Goal: Information Seeking & Learning: Learn about a topic

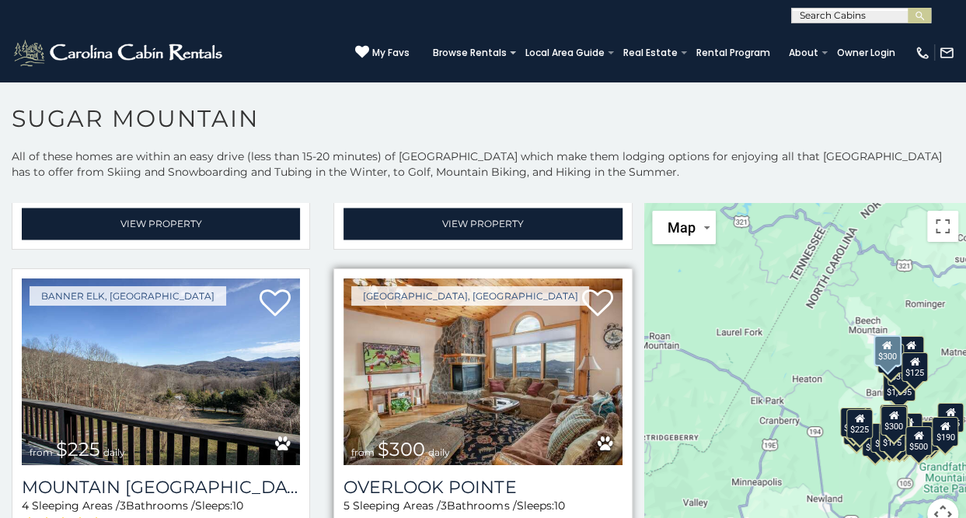
scroll to position [4314, 0]
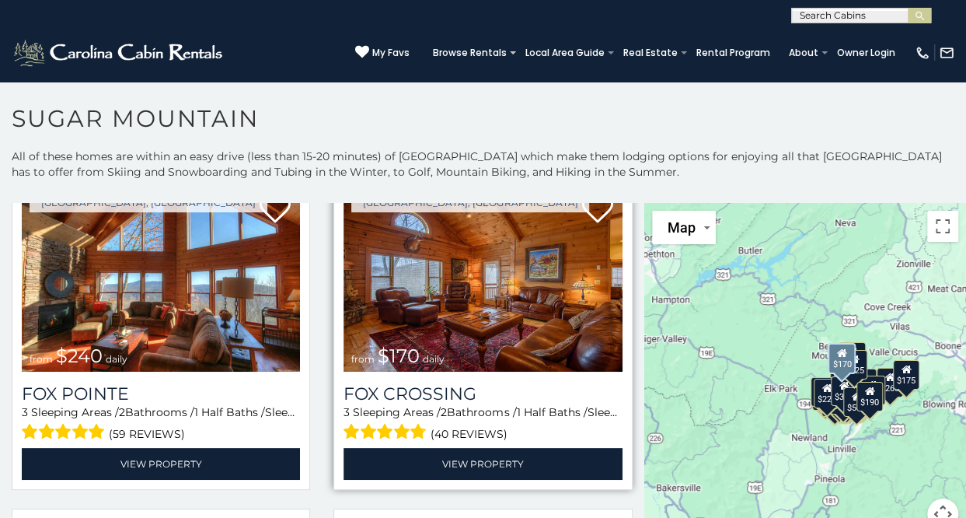
scroll to position [4733, 0]
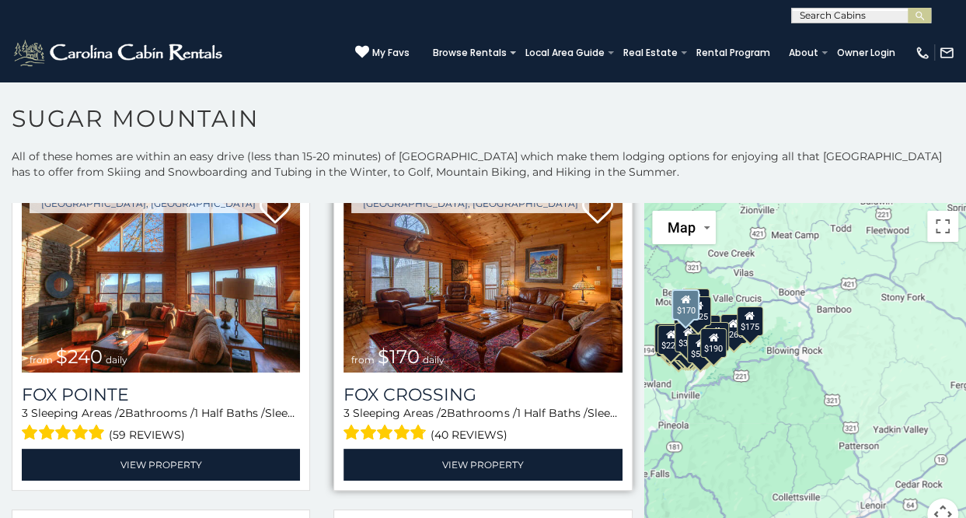
drag, startPoint x: 749, startPoint y: 327, endPoint x: 599, endPoint y: 279, distance: 158.3
click at [599, 203] on main "**********" at bounding box center [483, 203] width 966 height 0
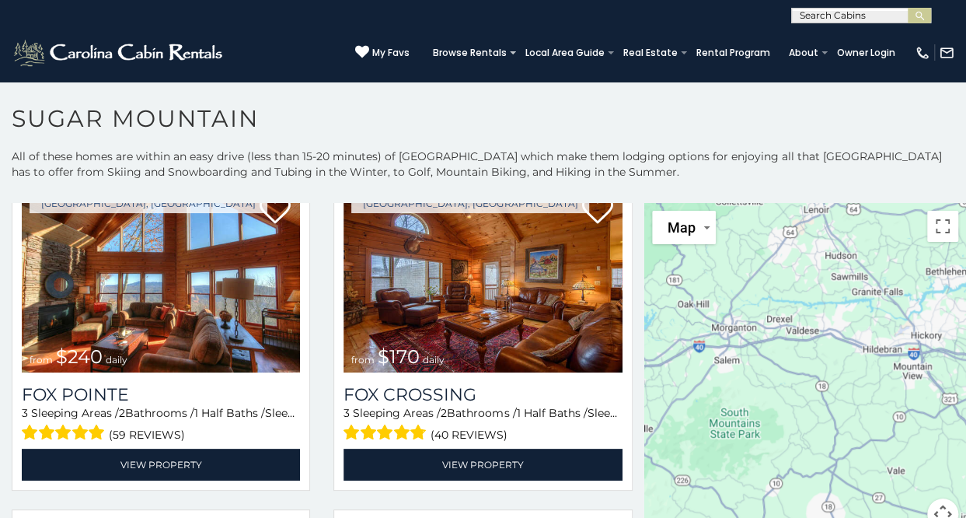
drag, startPoint x: 860, startPoint y: 448, endPoint x: 801, endPoint y: 155, distance: 299.7
click at [801, 155] on div "**********" at bounding box center [483, 359] width 966 height 423
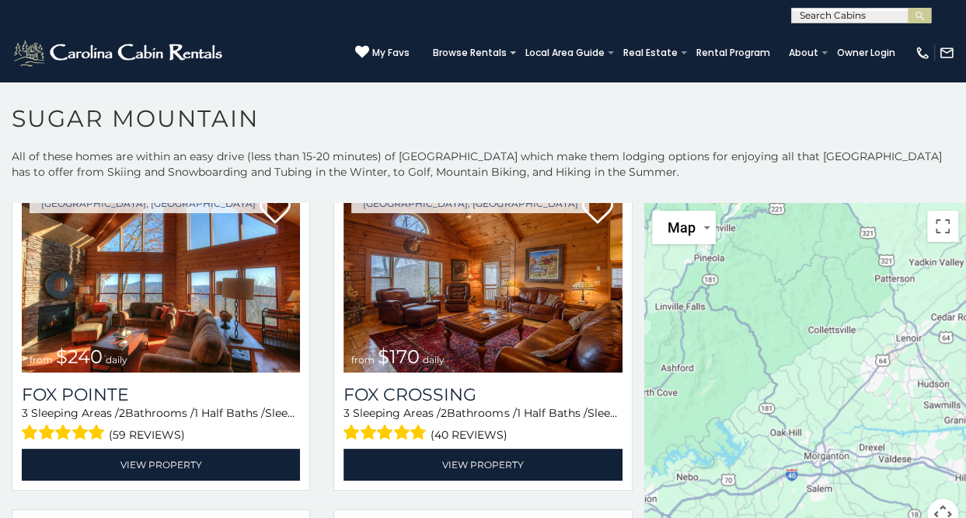
drag, startPoint x: 830, startPoint y: 375, endPoint x: 919, endPoint y: 497, distance: 150.2
click at [919, 497] on div "$650 $375 $350 $350 $200 $375 $195 $265 $190 $175 $155 $290 $175 $345 $1,095 $1…" at bounding box center [805, 375] width 322 height 345
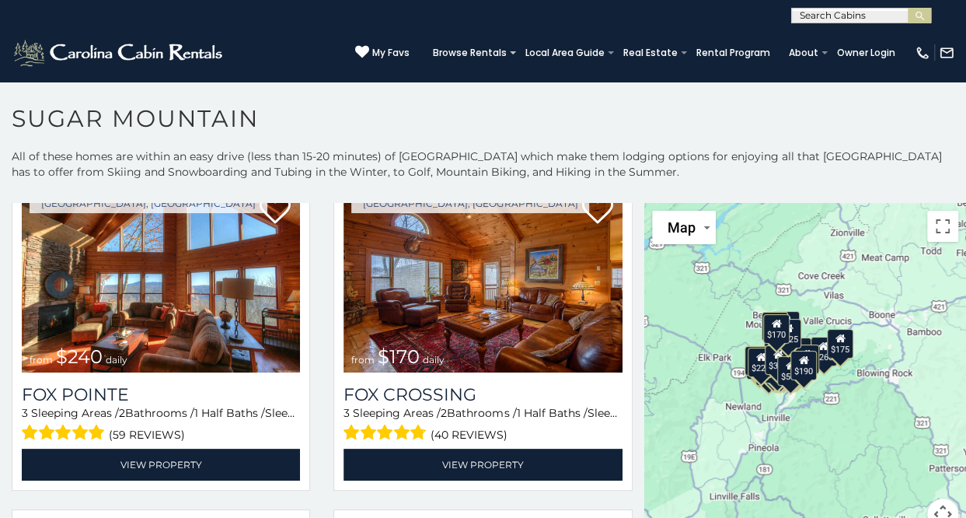
drag, startPoint x: 797, startPoint y: 344, endPoint x: 856, endPoint y: 537, distance: 201.4
click at [856, 517] on html "**********" at bounding box center [483, 263] width 966 height 526
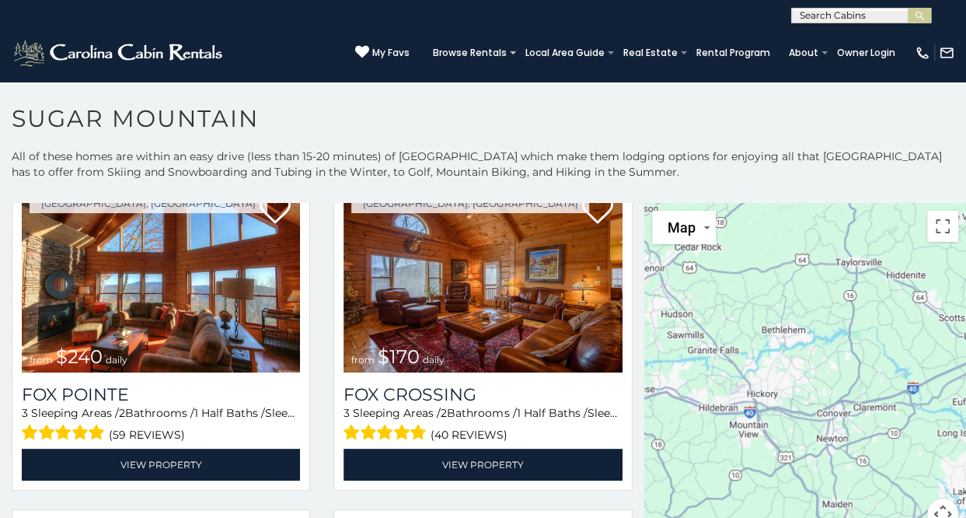
drag, startPoint x: 819, startPoint y: 397, endPoint x: 508, endPoint y: 138, distance: 405.1
click at [508, 138] on div "**********" at bounding box center [483, 315] width 966 height 422
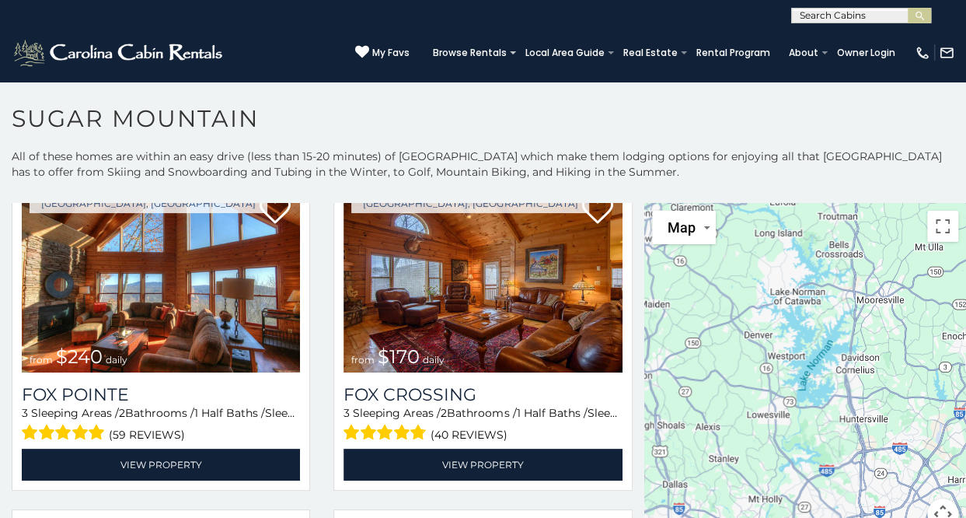
drag, startPoint x: 836, startPoint y: 323, endPoint x: 644, endPoint y: 130, distance: 272.6
click at [644, 130] on div "**********" at bounding box center [483, 315] width 966 height 422
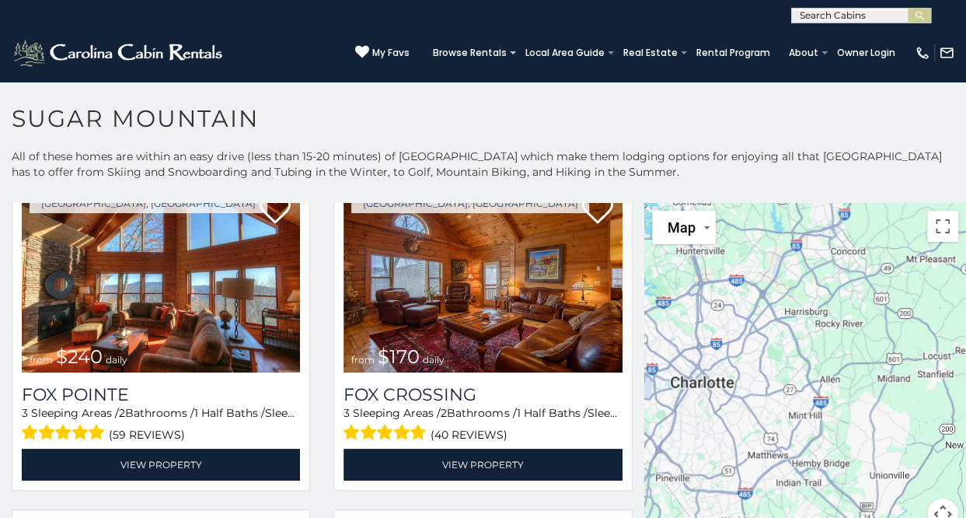
drag, startPoint x: 812, startPoint y: 300, endPoint x: 633, endPoint y: 117, distance: 256.1
click at [633, 117] on div "**********" at bounding box center [483, 315] width 966 height 422
drag, startPoint x: 690, startPoint y: 246, endPoint x: 709, endPoint y: 307, distance: 63.4
click at [709, 307] on div "$650 $375 $350 $350 $200 $375 $195 $265 $190 $175 $155 $290 $175 $345 $1,095 $1…" at bounding box center [805, 375] width 322 height 345
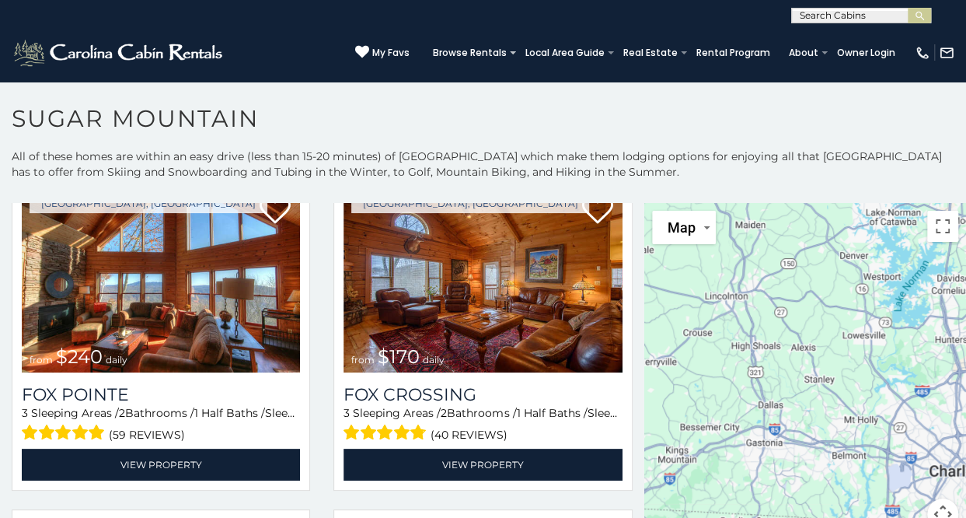
drag, startPoint x: 680, startPoint y: 359, endPoint x: 966, endPoint y: 447, distance: 299.2
click at [965, 447] on html "**********" at bounding box center [483, 263] width 966 height 526
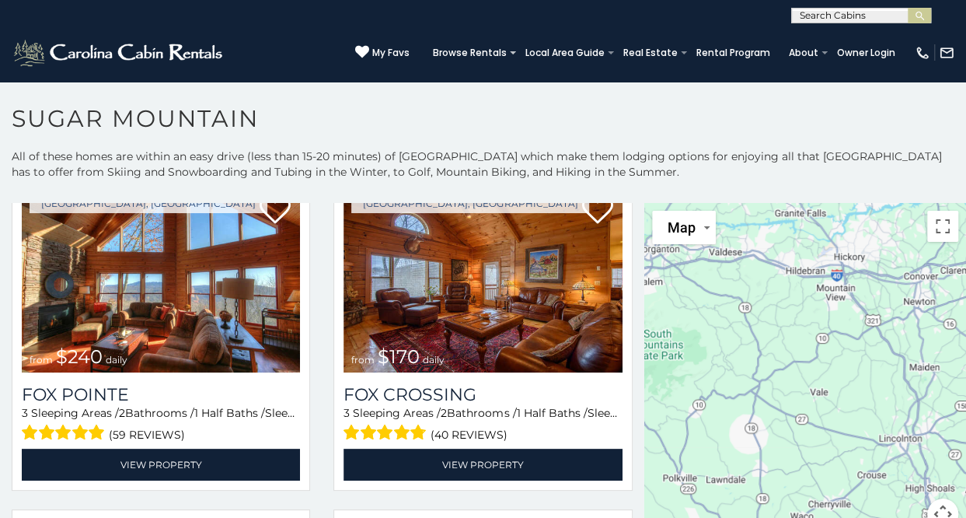
drag, startPoint x: 738, startPoint y: 323, endPoint x: 914, endPoint y: 466, distance: 226.5
click at [914, 466] on div "$650 $375 $350 $350 $200 $375 $195 $265 $190 $175 $155 $290 $175 $345 $1,095 $1…" at bounding box center [805, 375] width 322 height 345
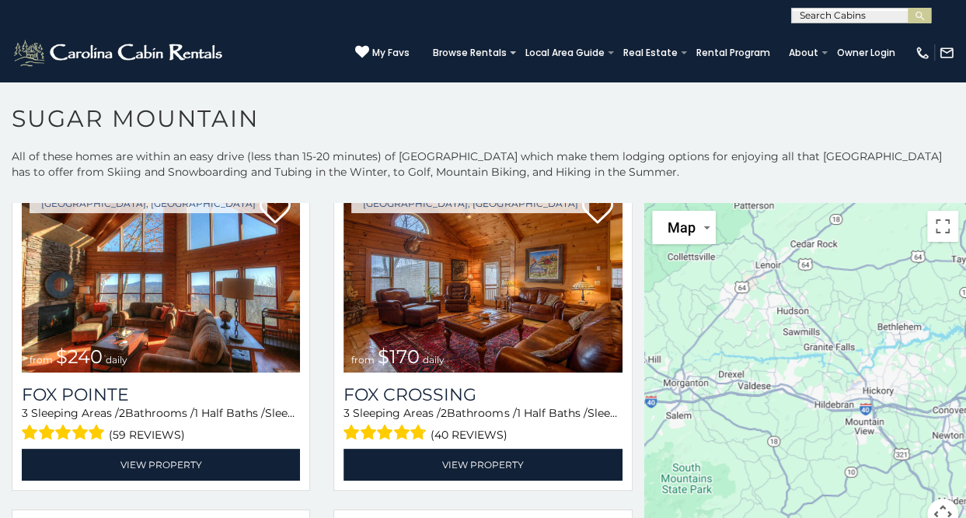
drag, startPoint x: 841, startPoint y: 343, endPoint x: 865, endPoint y: 457, distance: 116.8
click at [865, 457] on div "$650 $375 $350 $350 $200 $375 $195 $265 $190 $175 $155 $290 $175 $345 $1,095 $1…" at bounding box center [805, 375] width 322 height 345
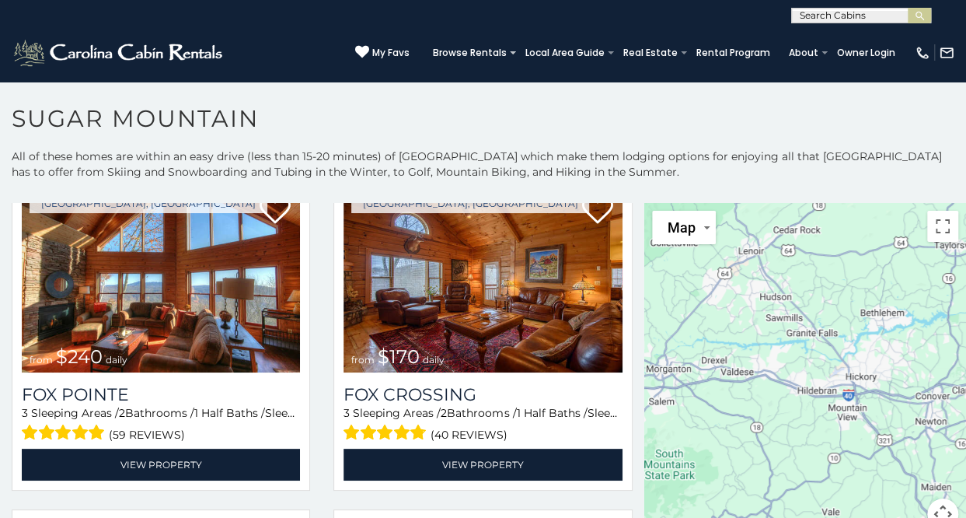
drag, startPoint x: 777, startPoint y: 371, endPoint x: 745, endPoint y: 343, distance: 41.8
click at [745, 343] on div "$650 $375 $350 $350 $200 $375 $195 $265 $190 $175 $155 $290 $175 $345 $1,095 $1…" at bounding box center [805, 375] width 322 height 345
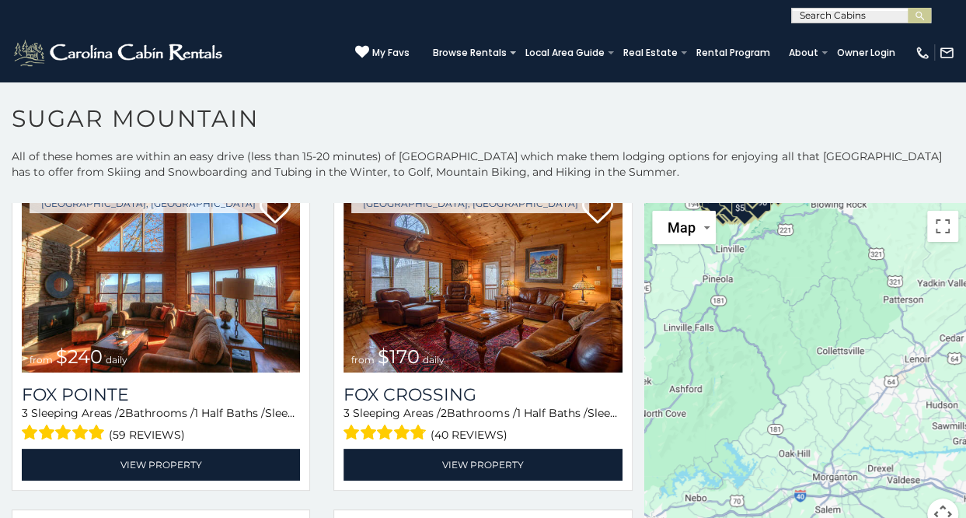
drag, startPoint x: 703, startPoint y: 319, endPoint x: 878, endPoint y: 439, distance: 212.6
click at [878, 439] on div "$650 $375 $350 $350 $200 $375 $195 $265 $190 $175 $155 $290 $175 $345 $1,095 $1…" at bounding box center [805, 375] width 322 height 345
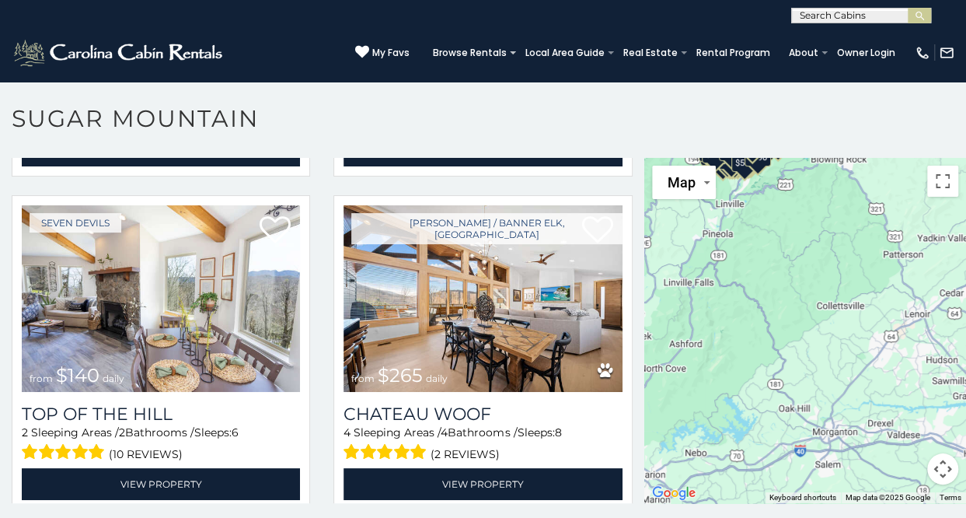
scroll to position [5334, 0]
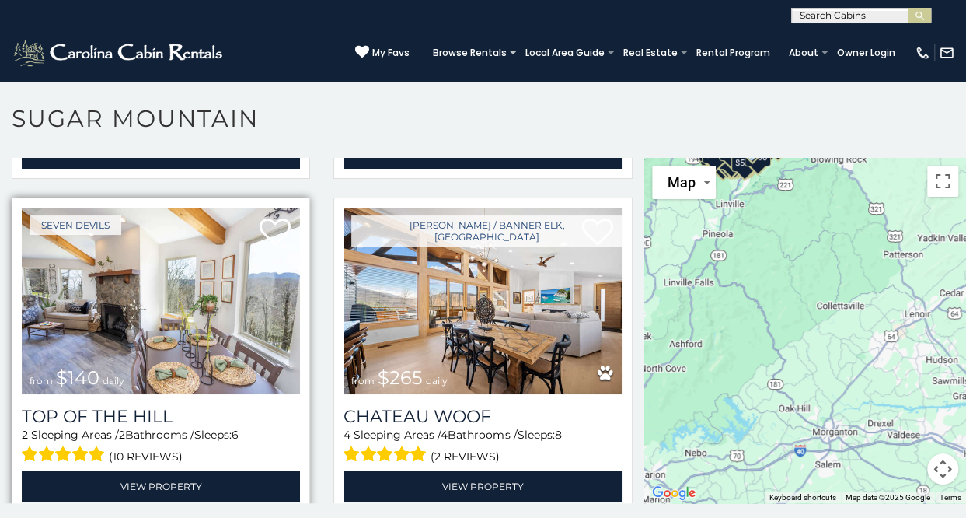
click at [121, 257] on img at bounding box center [161, 301] width 278 height 187
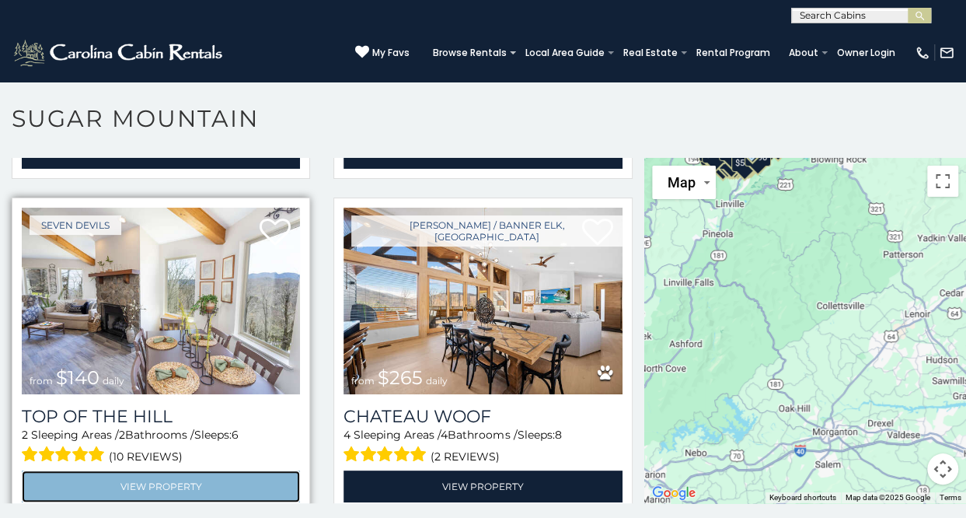
click at [182, 470] on link "View Property" at bounding box center [161, 486] width 278 height 32
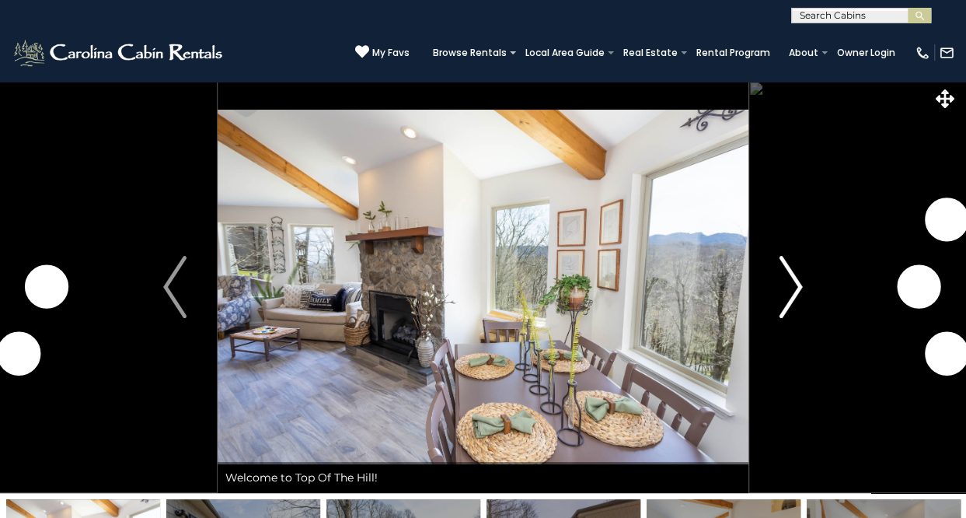
click at [785, 305] on img "Next" at bounding box center [791, 287] width 23 height 62
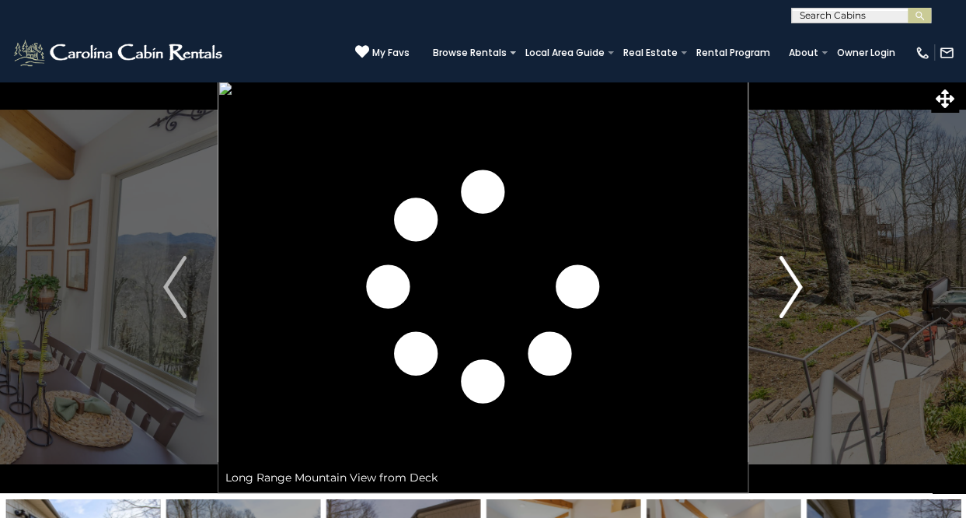
click at [785, 304] on img "Next" at bounding box center [791, 287] width 23 height 62
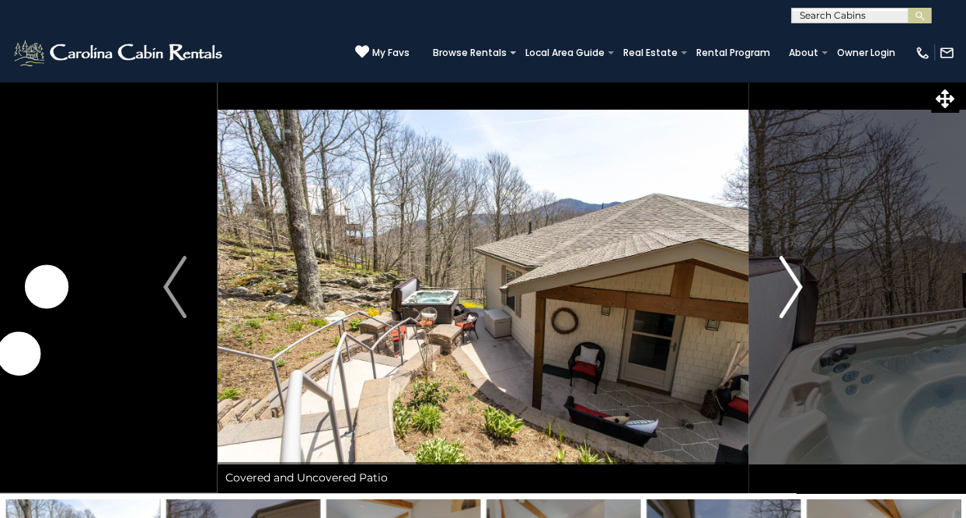
click at [784, 301] on img "Next" at bounding box center [791, 287] width 23 height 62
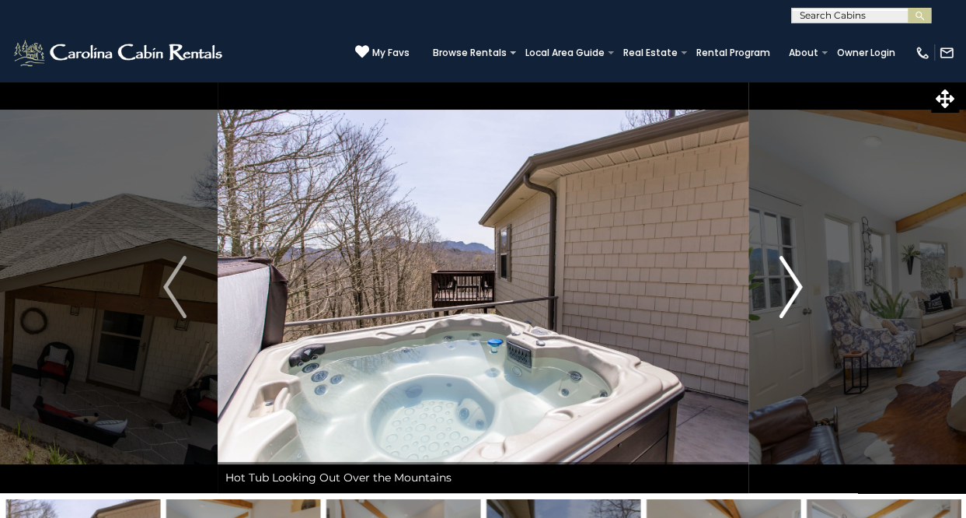
click at [784, 301] on img "Next" at bounding box center [791, 287] width 23 height 62
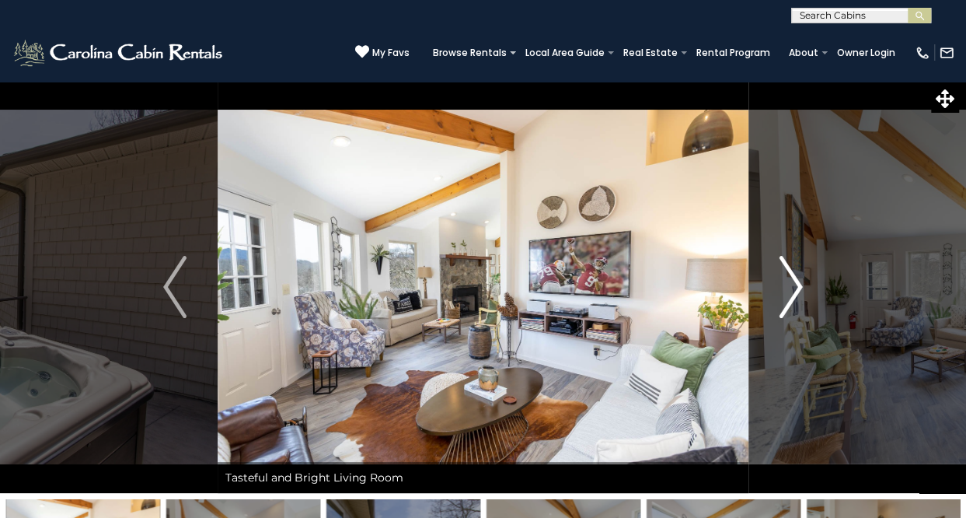
click at [784, 301] on img "Next" at bounding box center [791, 287] width 23 height 62
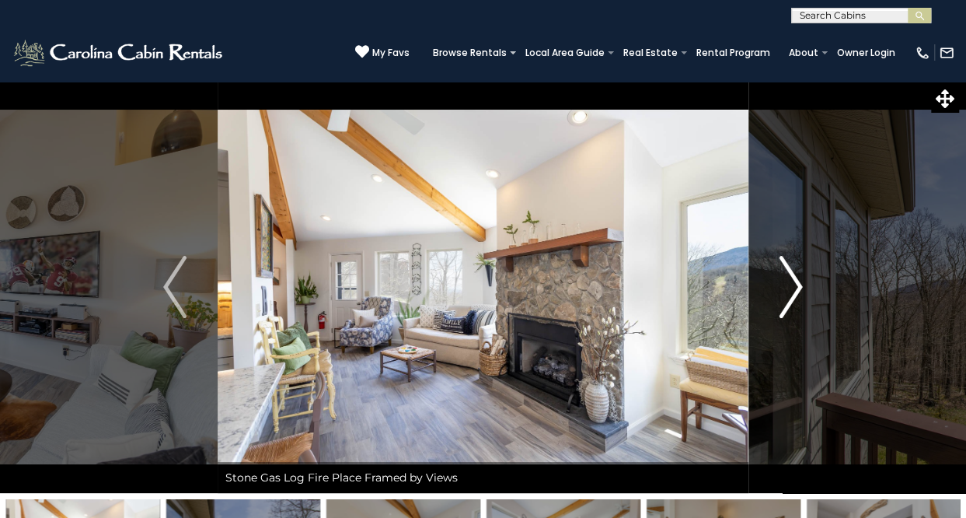
click at [784, 301] on img "Next" at bounding box center [791, 287] width 23 height 62
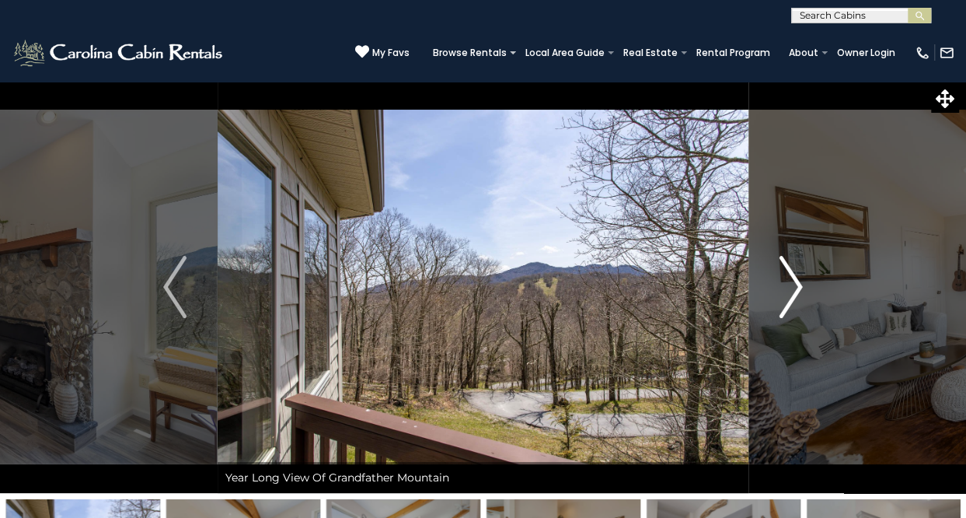
click at [784, 301] on img "Next" at bounding box center [791, 287] width 23 height 62
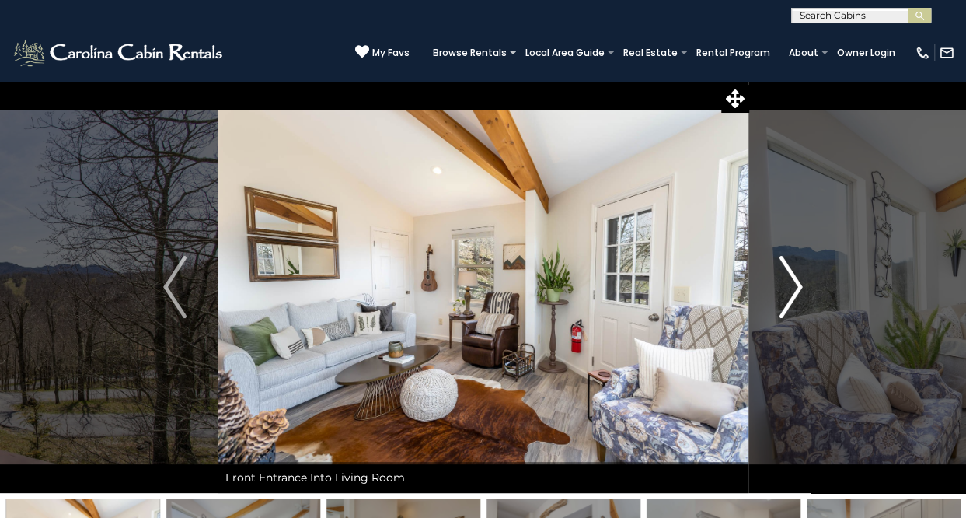
click at [784, 301] on img "Next" at bounding box center [791, 287] width 23 height 62
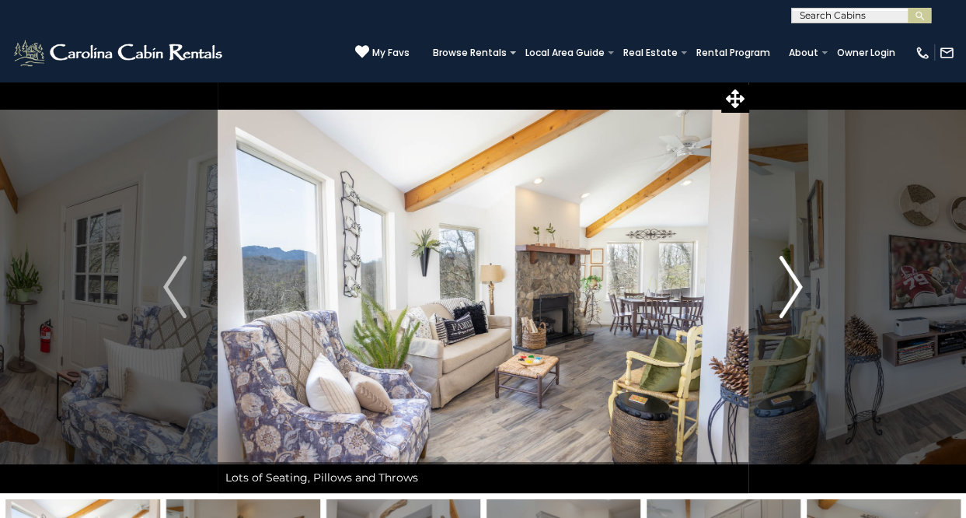
click at [784, 301] on img "Next" at bounding box center [791, 287] width 23 height 62
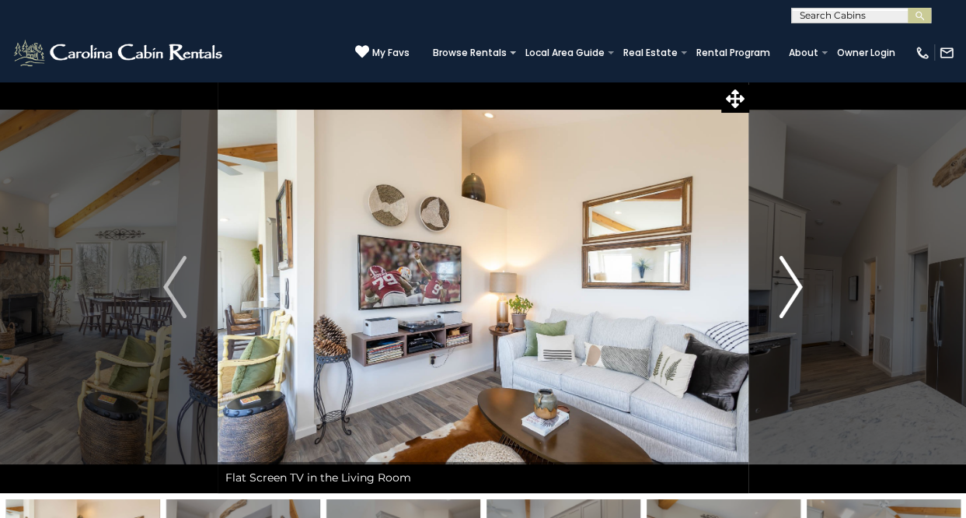
click at [784, 301] on img "Next" at bounding box center [791, 287] width 23 height 62
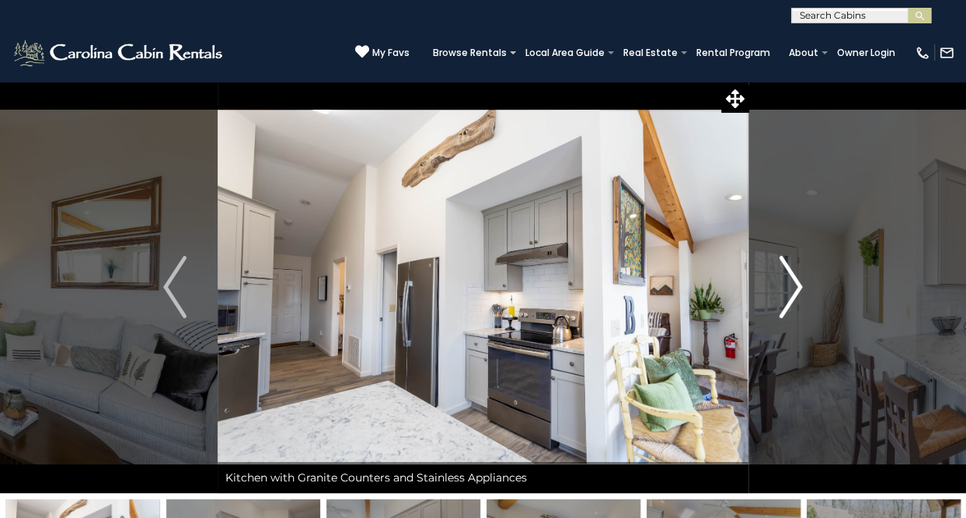
click at [784, 301] on img "Next" at bounding box center [791, 287] width 23 height 62
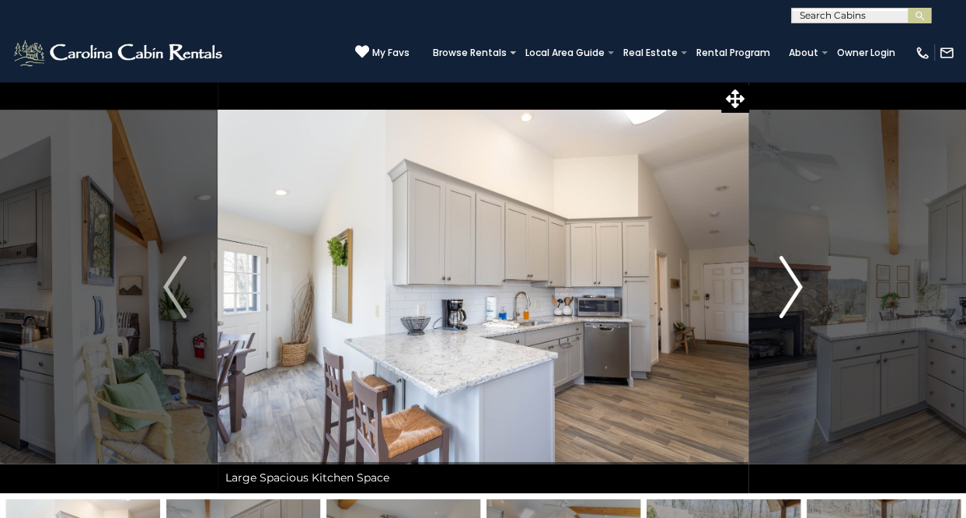
click at [784, 301] on img "Next" at bounding box center [791, 287] width 23 height 62
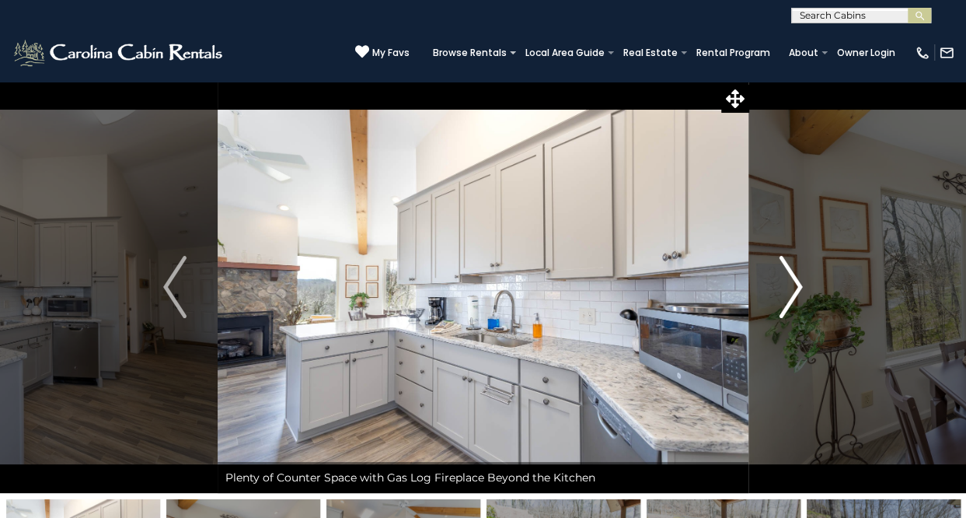
click at [784, 301] on img "Next" at bounding box center [791, 287] width 23 height 62
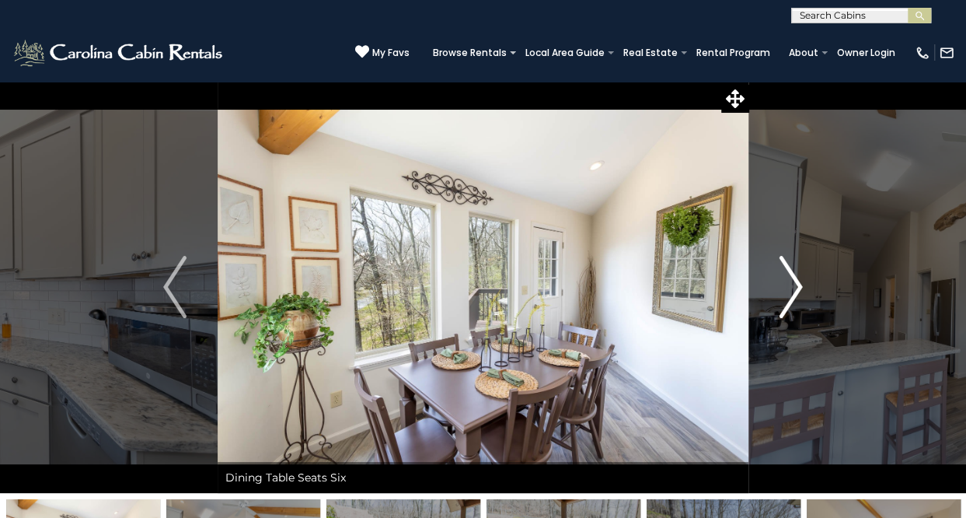
click at [784, 301] on img "Next" at bounding box center [791, 287] width 23 height 62
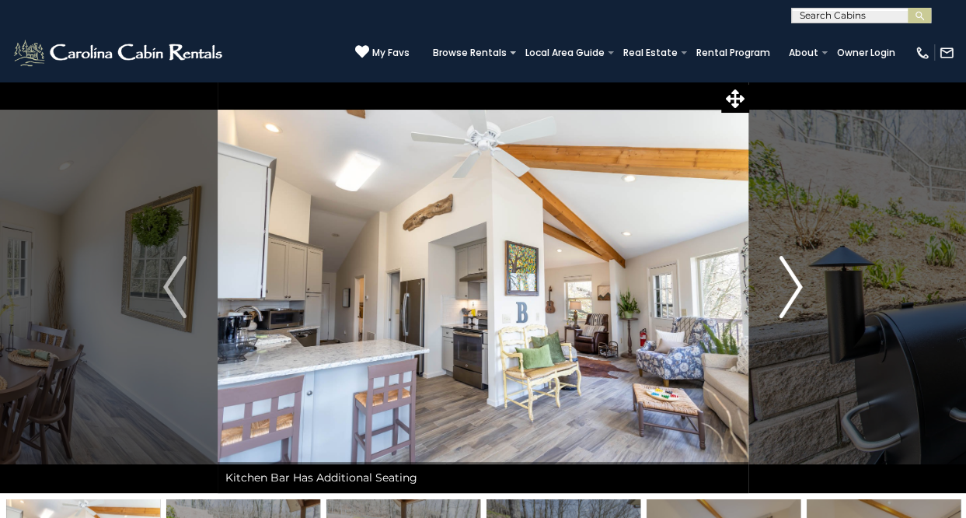
click at [784, 301] on img "Next" at bounding box center [791, 287] width 23 height 62
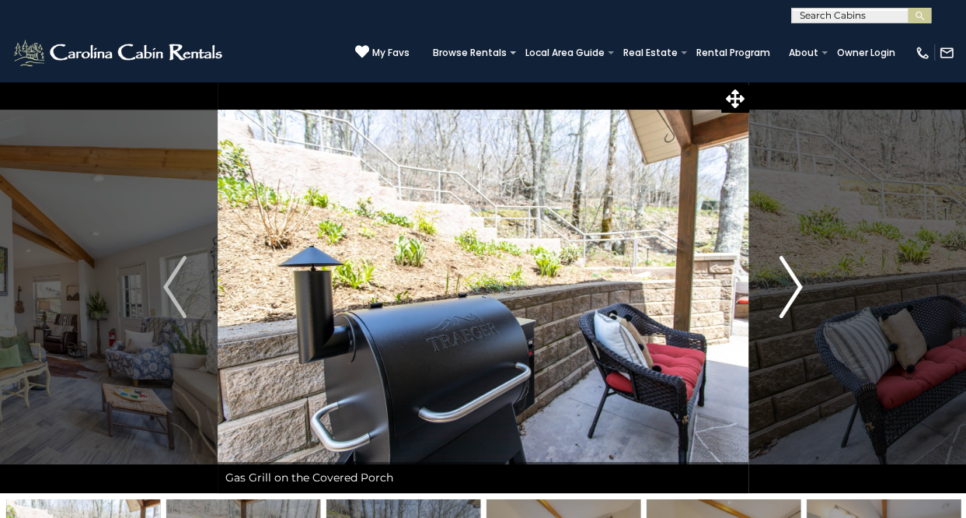
click at [784, 301] on img "Next" at bounding box center [791, 287] width 23 height 62
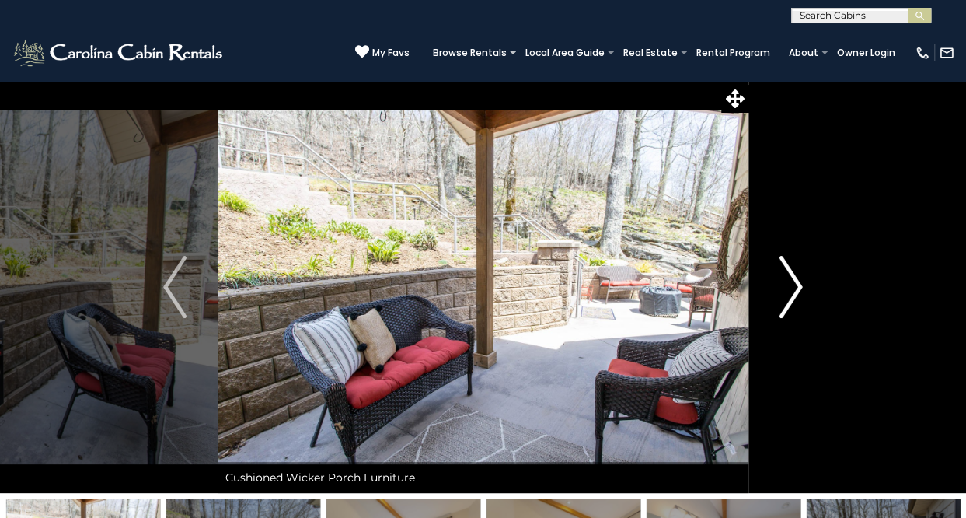
click at [784, 301] on img "Next" at bounding box center [791, 287] width 23 height 62
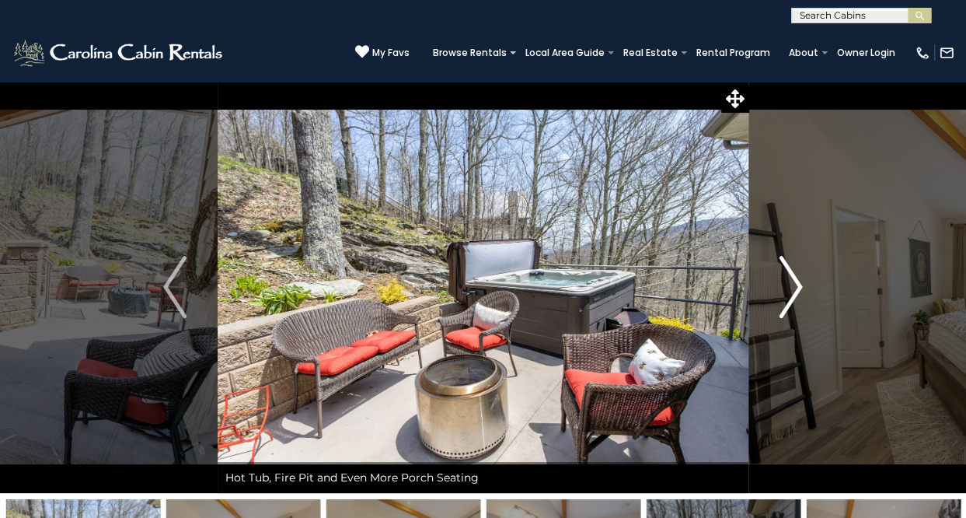
click at [778, 301] on button "Next" at bounding box center [791, 287] width 85 height 412
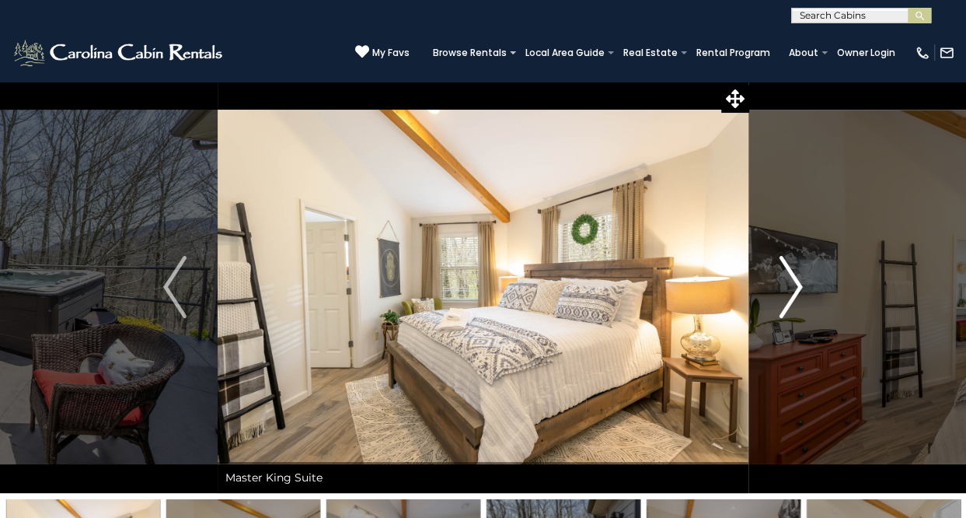
click at [778, 299] on button "Next" at bounding box center [791, 287] width 85 height 412
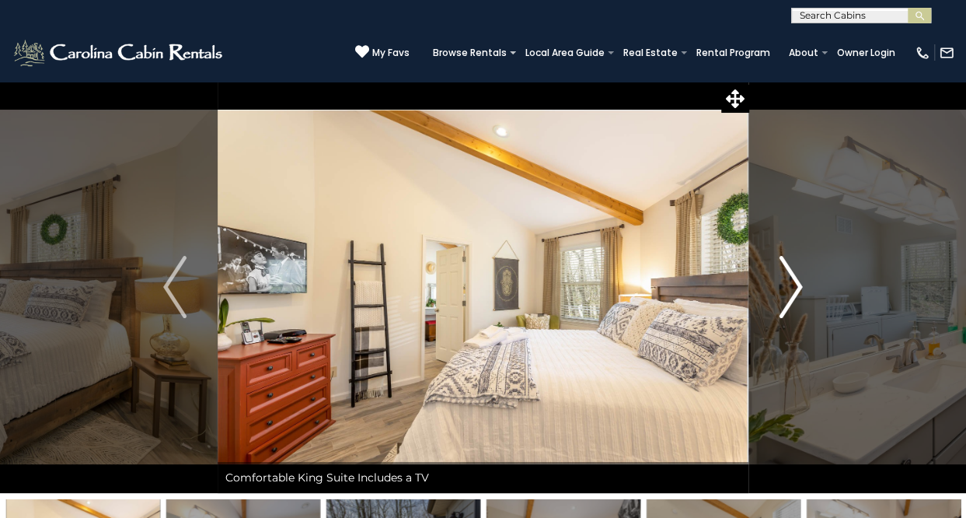
click at [778, 299] on button "Next" at bounding box center [791, 287] width 85 height 412
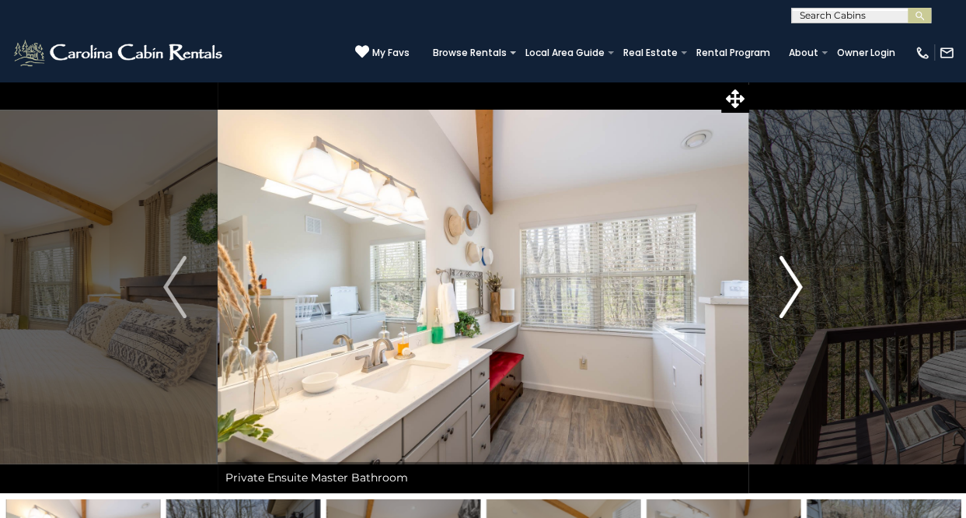
click at [778, 299] on button "Next" at bounding box center [791, 287] width 85 height 412
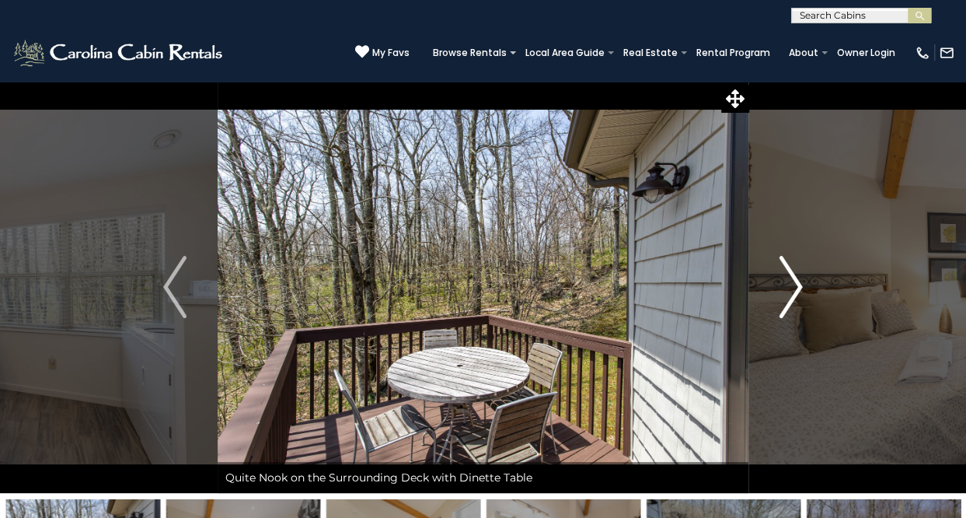
click at [778, 299] on button "Next" at bounding box center [791, 287] width 85 height 412
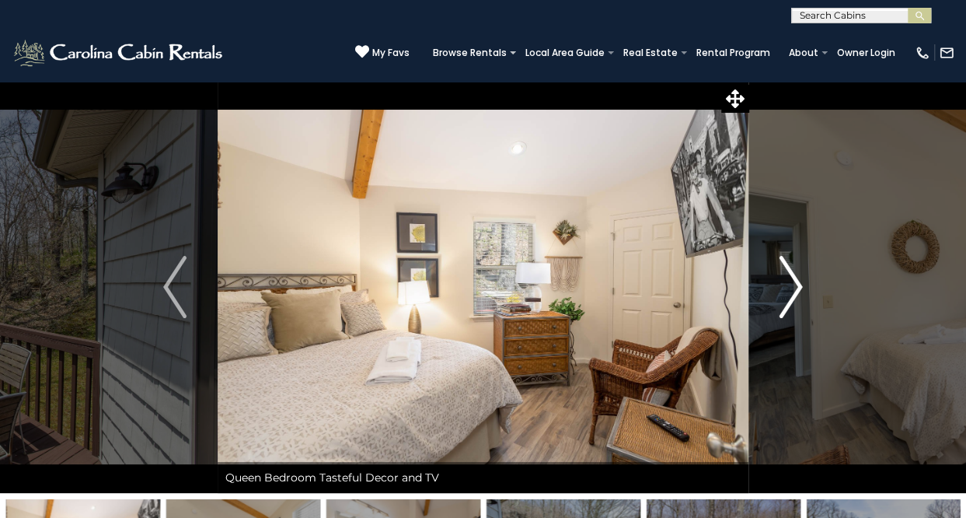
click at [778, 299] on button "Next" at bounding box center [791, 287] width 85 height 412
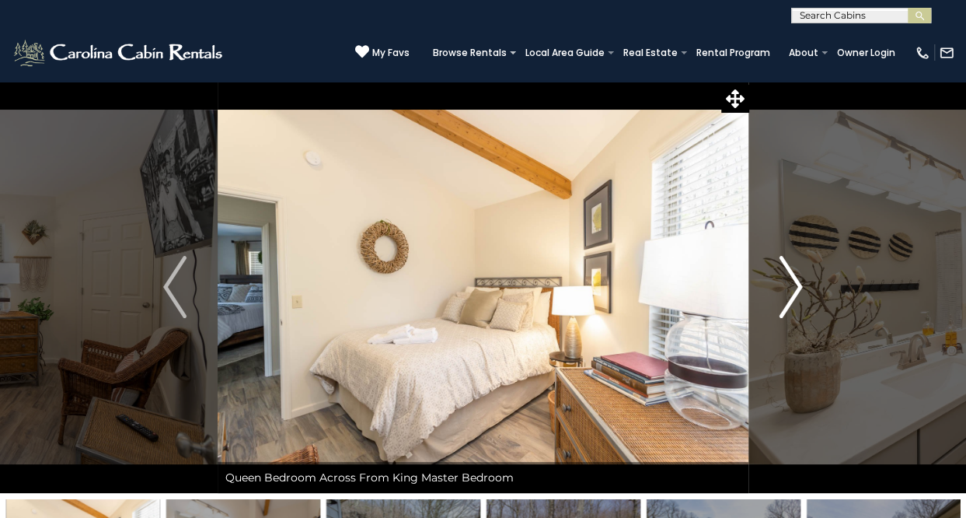
click at [784, 298] on img "Next" at bounding box center [791, 287] width 23 height 62
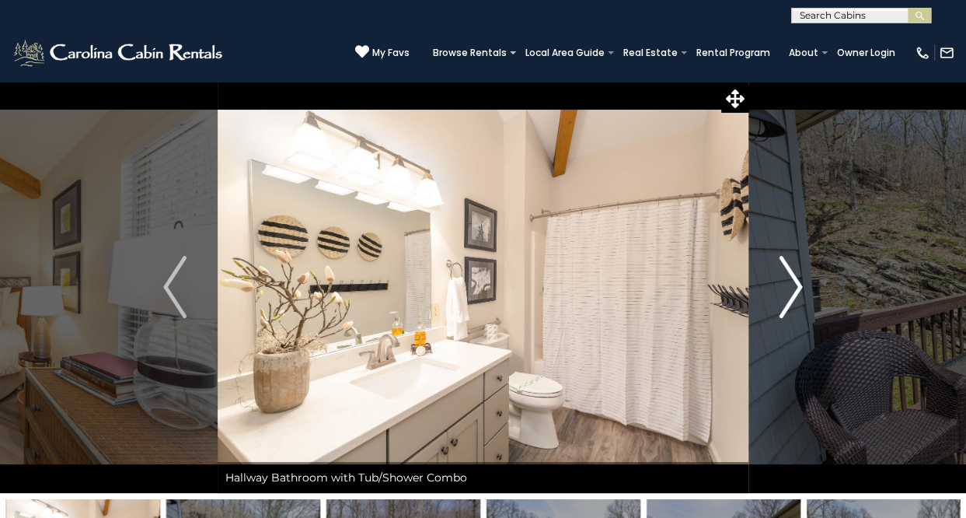
click at [813, 286] on button "Next" at bounding box center [791, 287] width 85 height 412
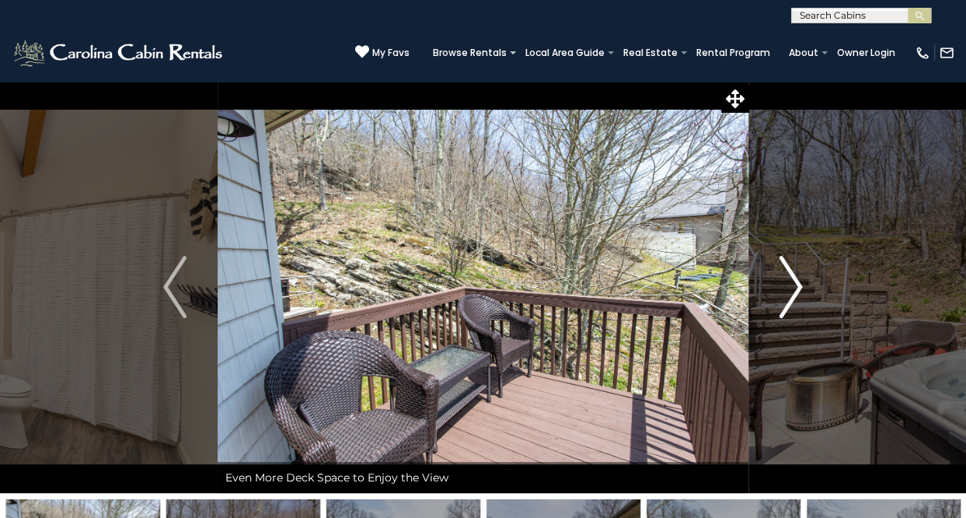
click at [811, 287] on button "Next" at bounding box center [791, 287] width 85 height 412
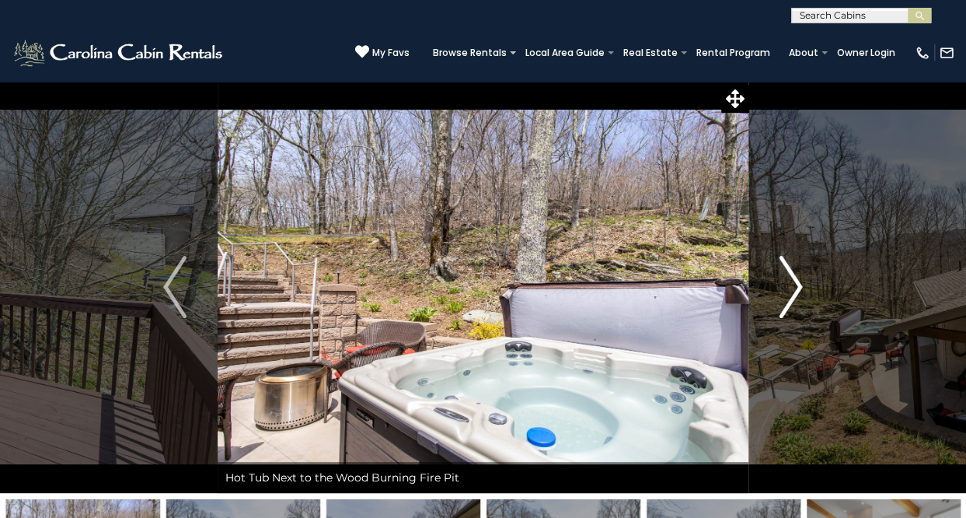
click at [790, 296] on img "Next" at bounding box center [791, 287] width 23 height 62
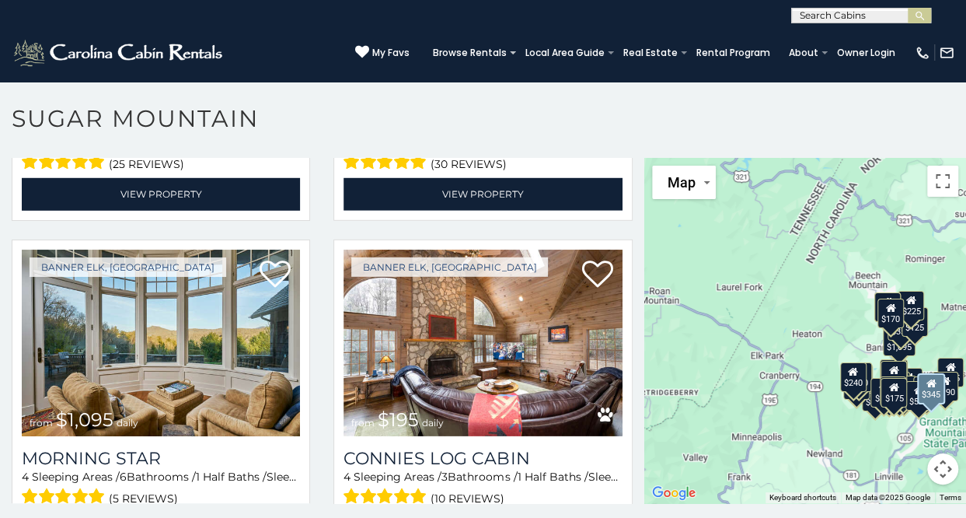
scroll to position [2324, 0]
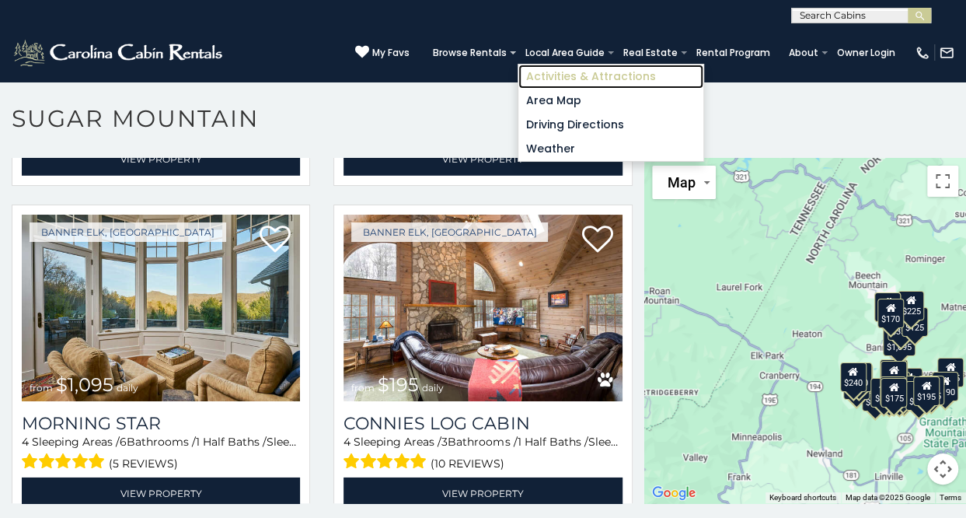
click at [567, 75] on link "Activities & Attractions" at bounding box center [610, 77] width 185 height 24
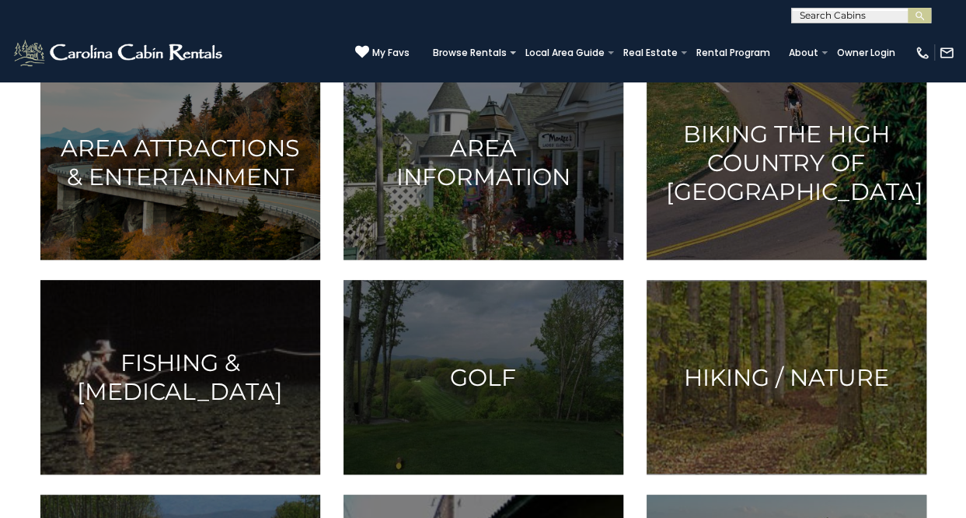
scroll to position [436, 0]
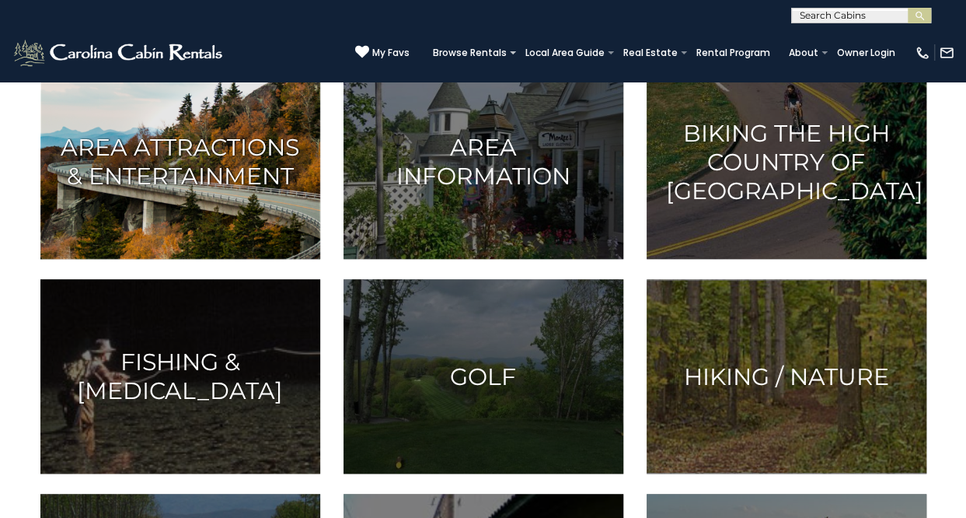
click at [229, 185] on h3 "Area Attractions & Entertainment" at bounding box center [180, 162] width 241 height 58
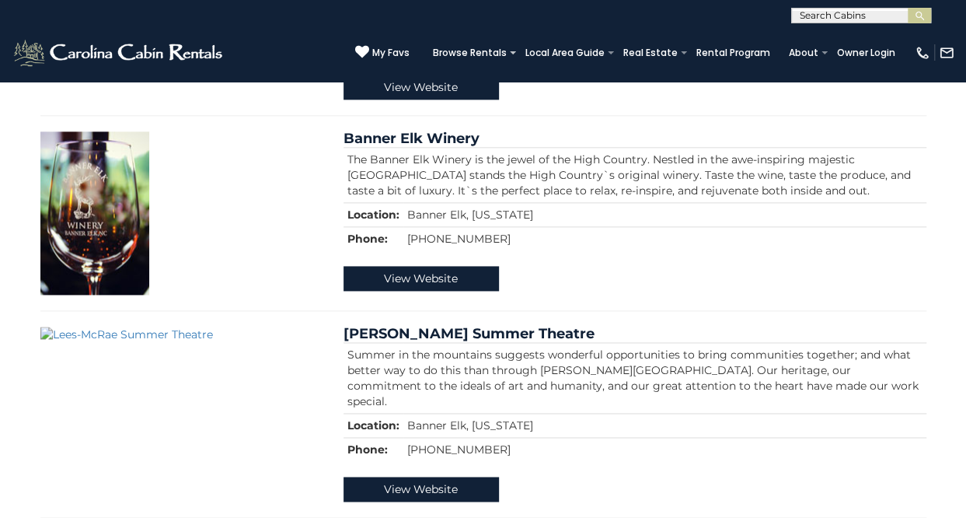
scroll to position [3484, 0]
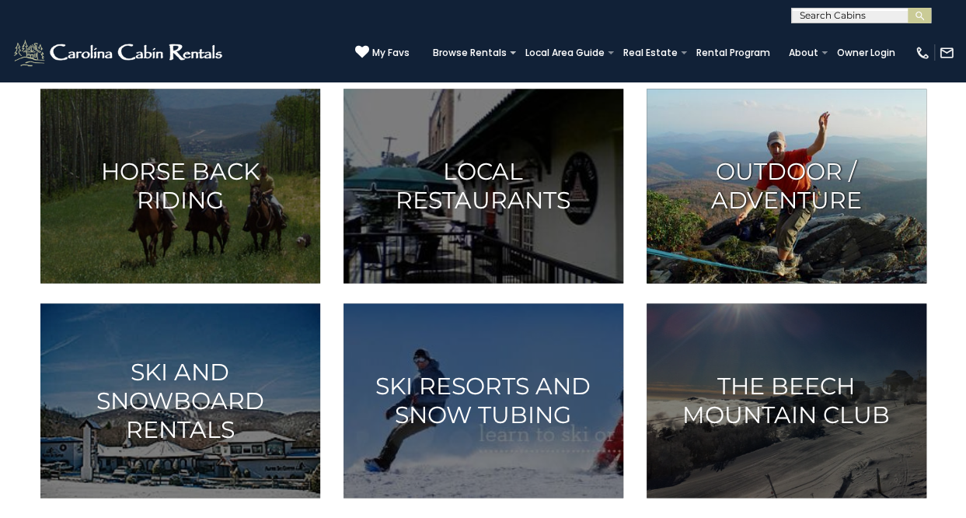
scroll to position [846, 0]
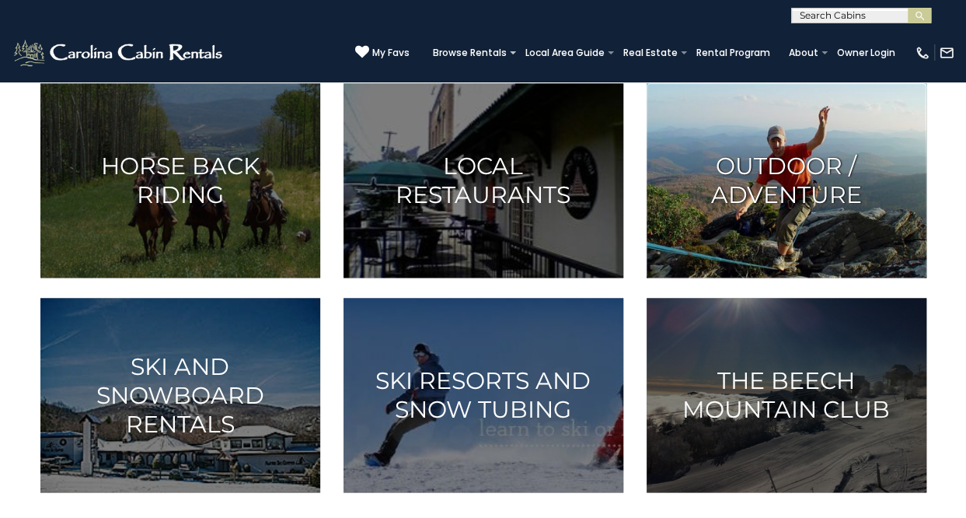
click at [776, 194] on h3 "Outdoor / Adventure" at bounding box center [786, 181] width 241 height 58
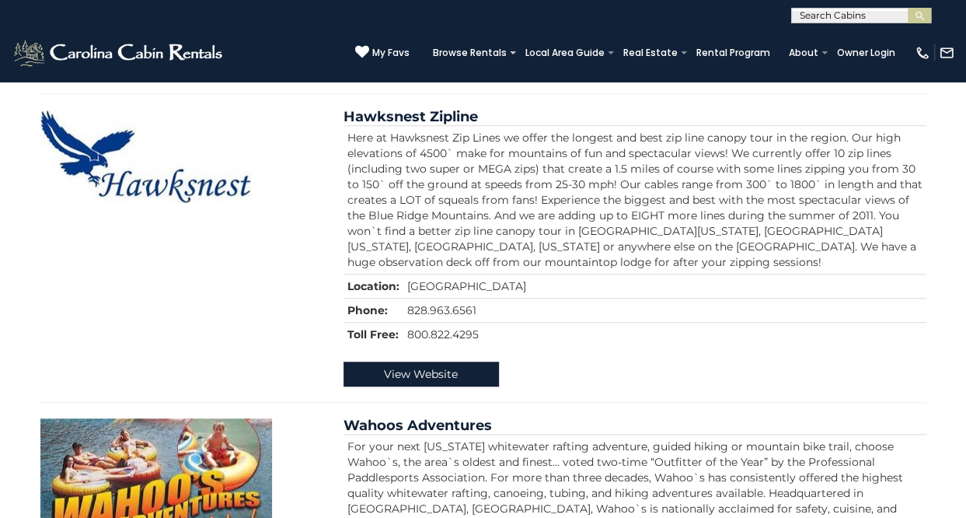
scroll to position [282, 0]
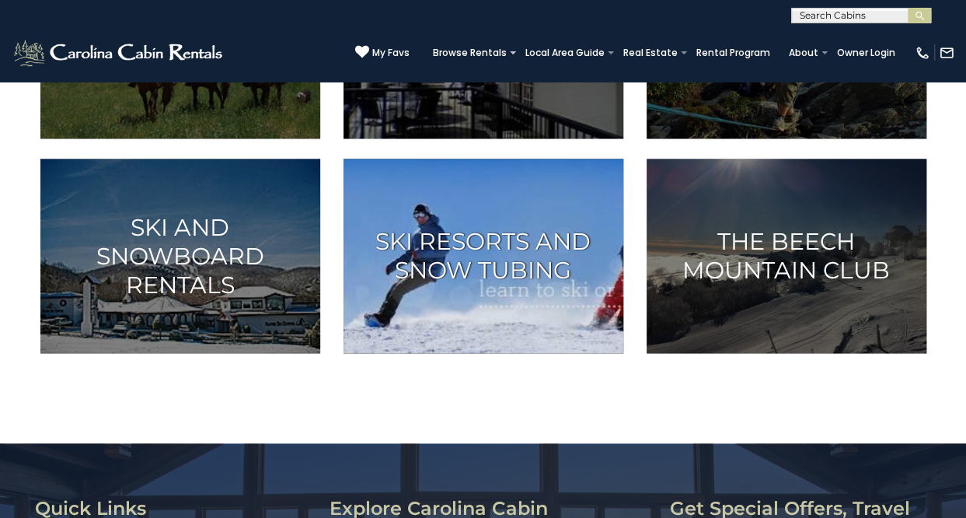
scroll to position [867, 0]
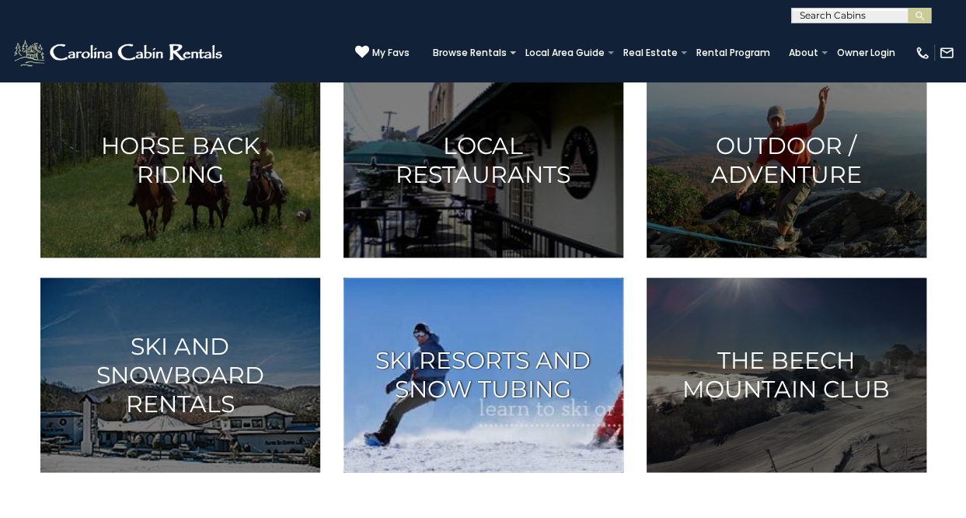
click at [491, 396] on h3 "Ski Resorts and Snow Tubing" at bounding box center [483, 375] width 241 height 58
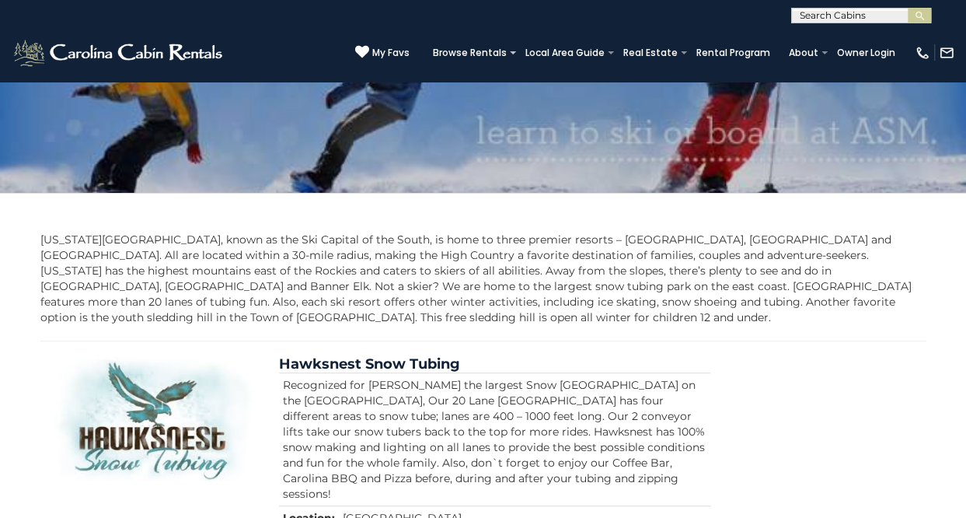
scroll to position [162, 0]
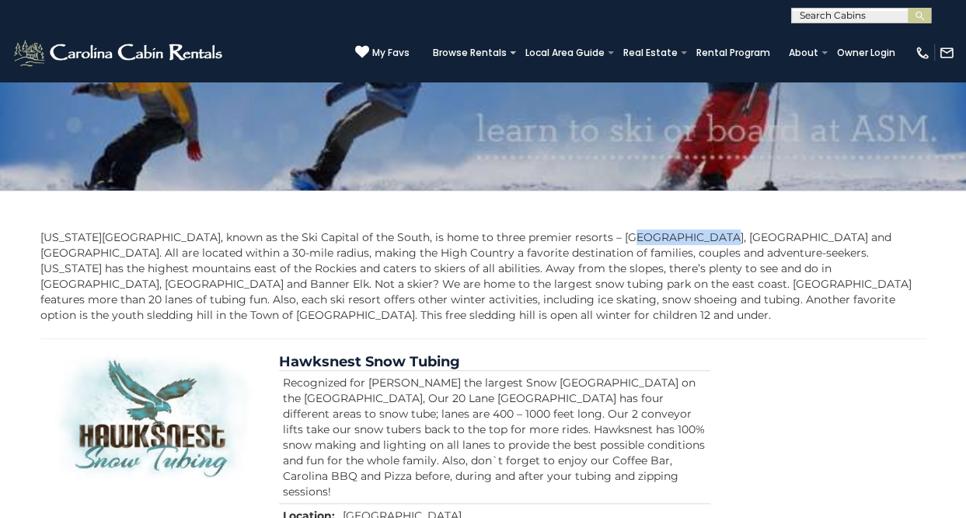
drag, startPoint x: 603, startPoint y: 238, endPoint x: 686, endPoint y: 243, distance: 83.3
click at [686, 243] on p "[US_STATE][GEOGRAPHIC_DATA], known as the Ski Capital of the South, is home to …" at bounding box center [483, 275] width 886 height 93
drag, startPoint x: 686, startPoint y: 243, endPoint x: 647, endPoint y: 274, distance: 49.8
click at [647, 274] on p "[US_STATE][GEOGRAPHIC_DATA], known as the Ski Capital of the South, is home to …" at bounding box center [483, 275] width 886 height 93
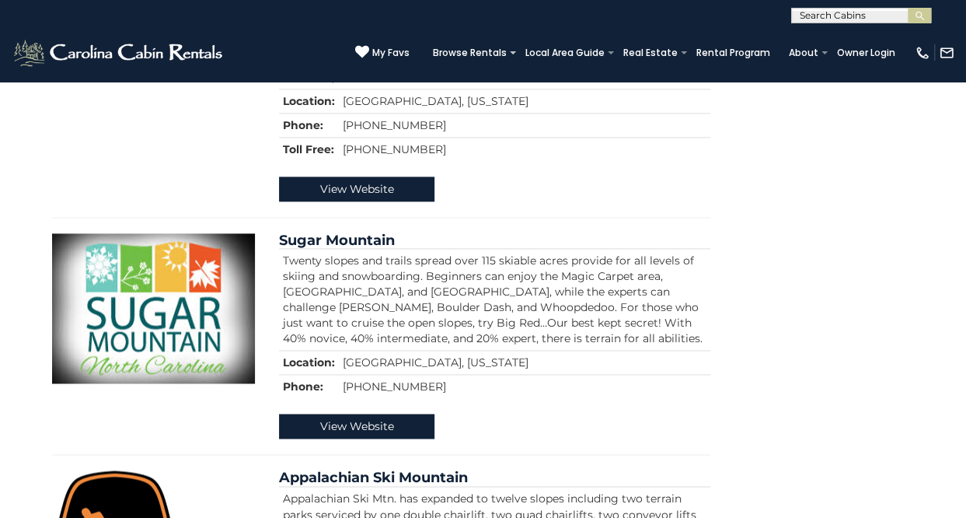
scroll to position [928, 0]
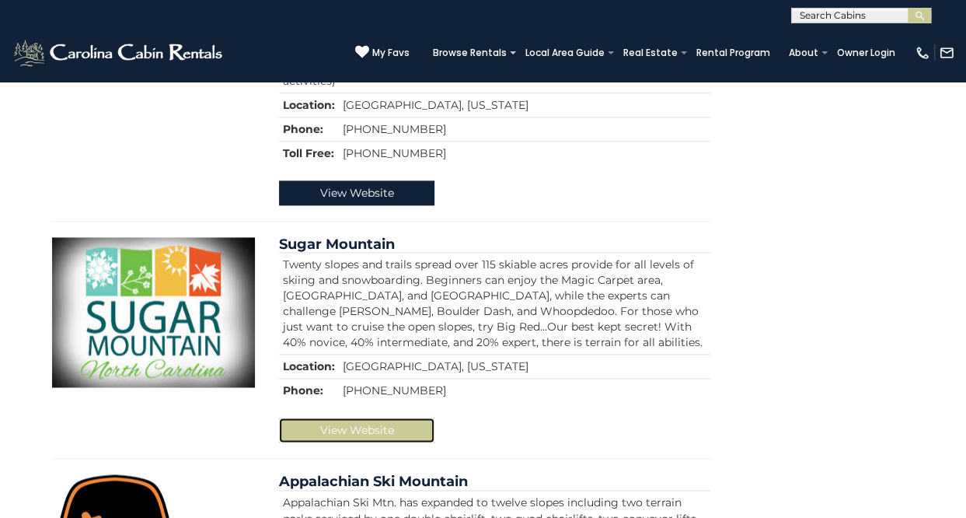
click at [348, 417] on link "View Website" at bounding box center [356, 429] width 155 height 25
